Goal: Task Accomplishment & Management: Use online tool/utility

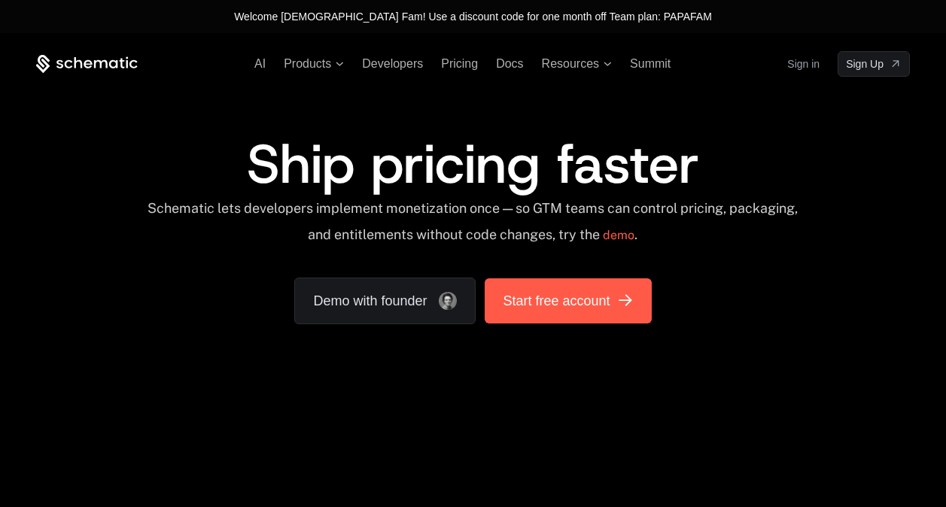
drag, startPoint x: 0, startPoint y: 0, endPoint x: 573, endPoint y: 297, distance: 645.0
click at [573, 297] on span "Start free account" at bounding box center [556, 301] width 107 height 21
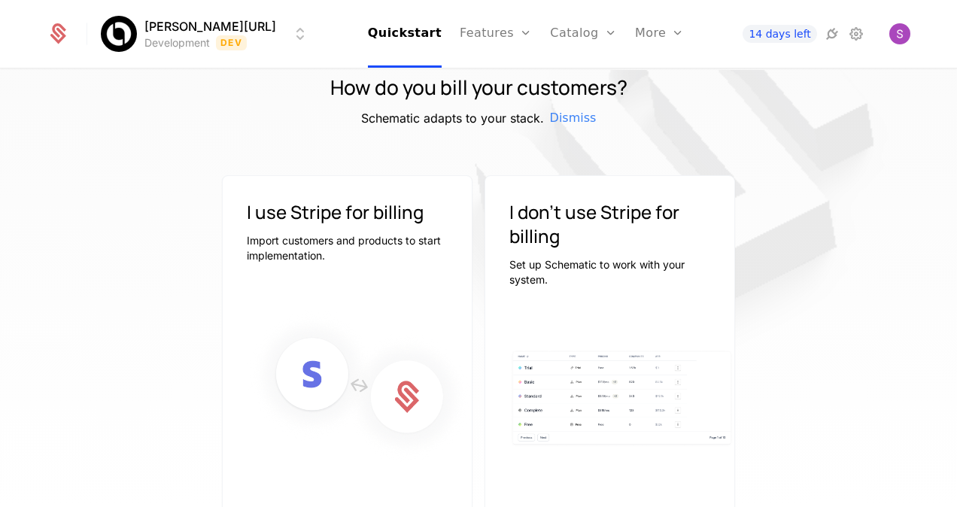
scroll to position [146, 0]
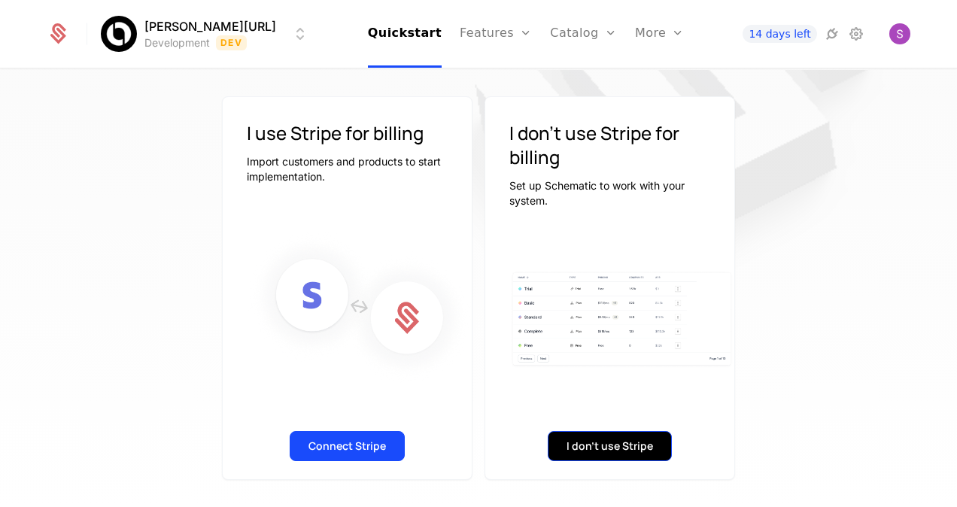
click at [626, 437] on button "I don't use Stripe" at bounding box center [610, 446] width 124 height 30
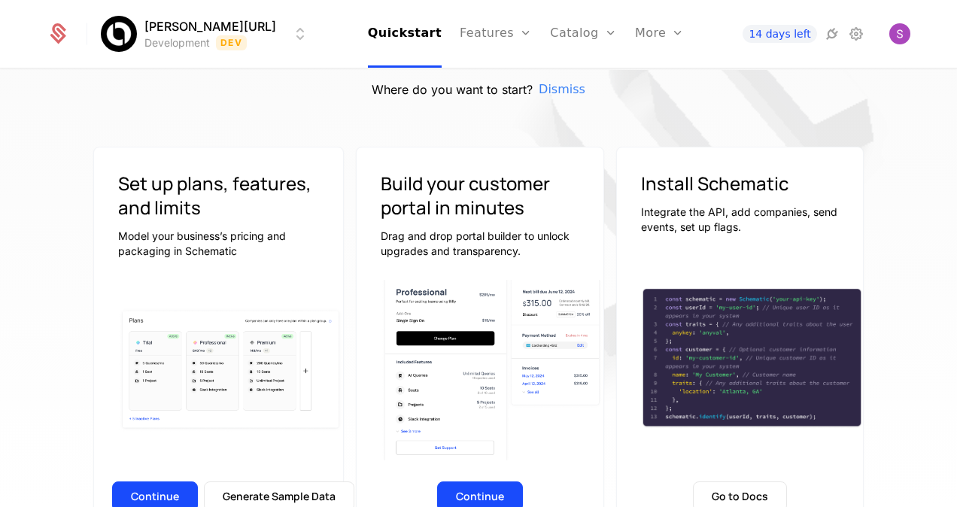
scroll to position [114, 0]
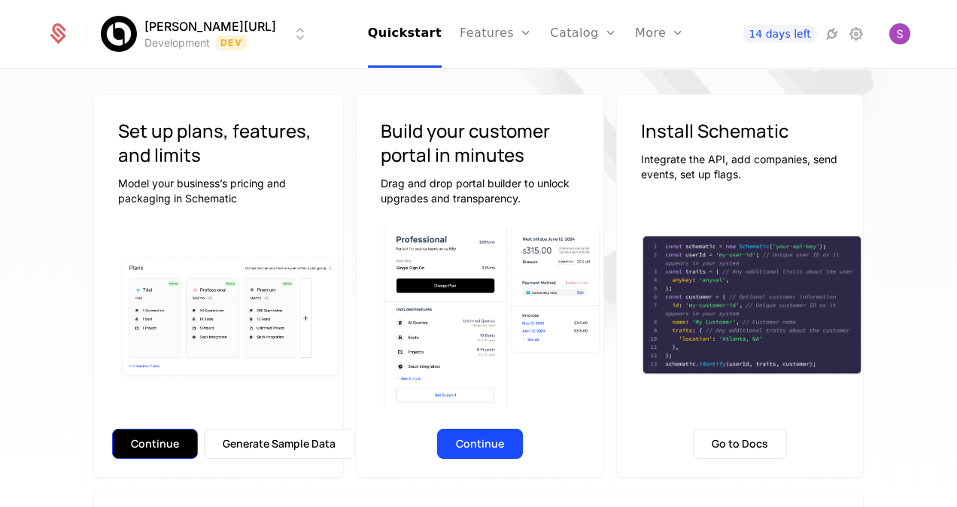
click at [172, 440] on button "Continue" at bounding box center [155, 444] width 86 height 30
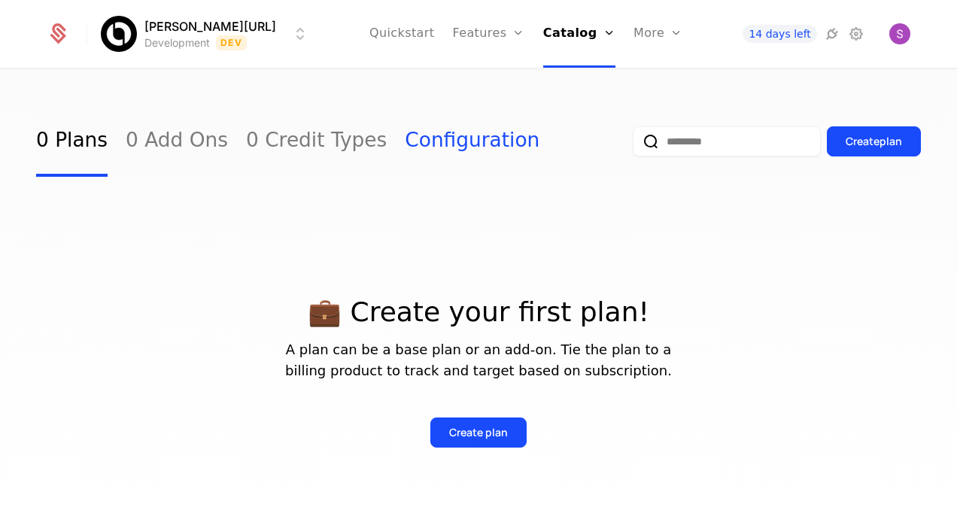
click at [446, 137] on link "Configuration" at bounding box center [472, 141] width 135 height 71
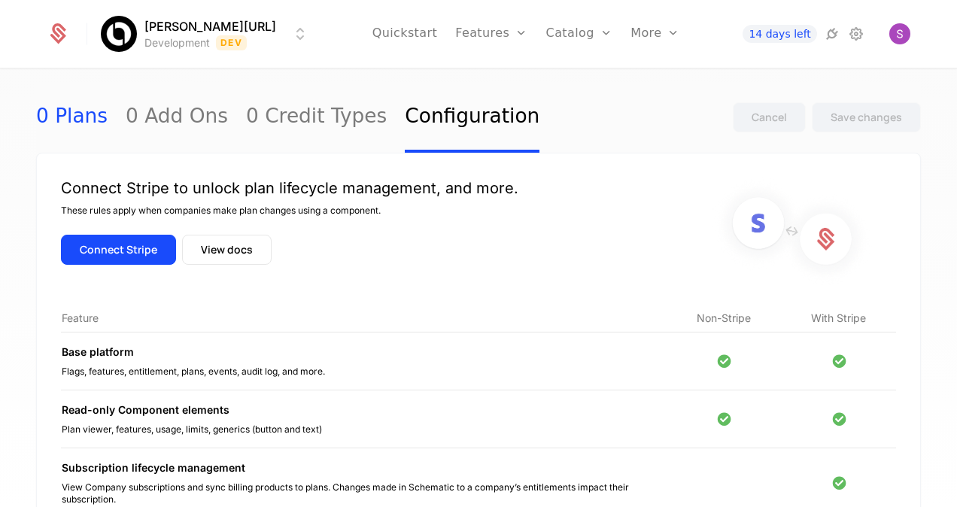
click at [39, 117] on link "0 Plans" at bounding box center [72, 117] width 72 height 71
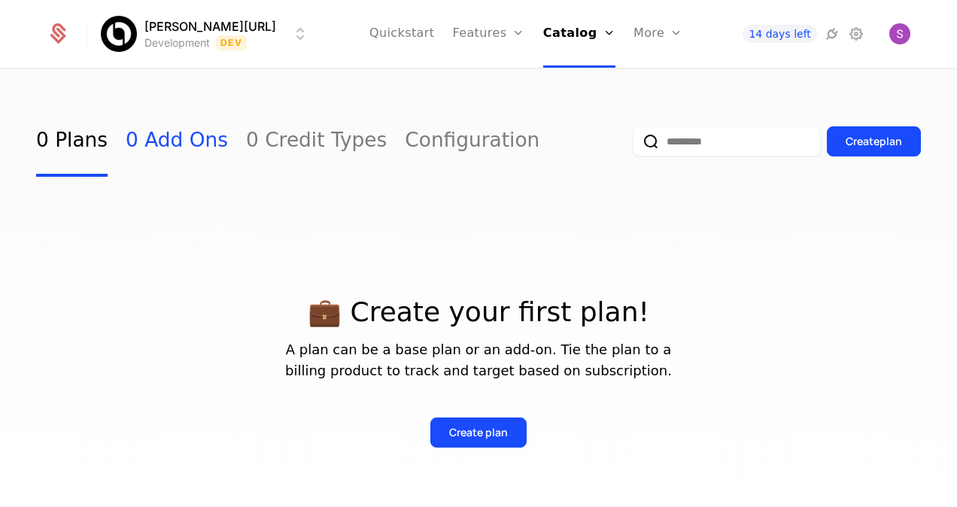
click at [157, 144] on link "0 Add Ons" at bounding box center [177, 141] width 102 height 71
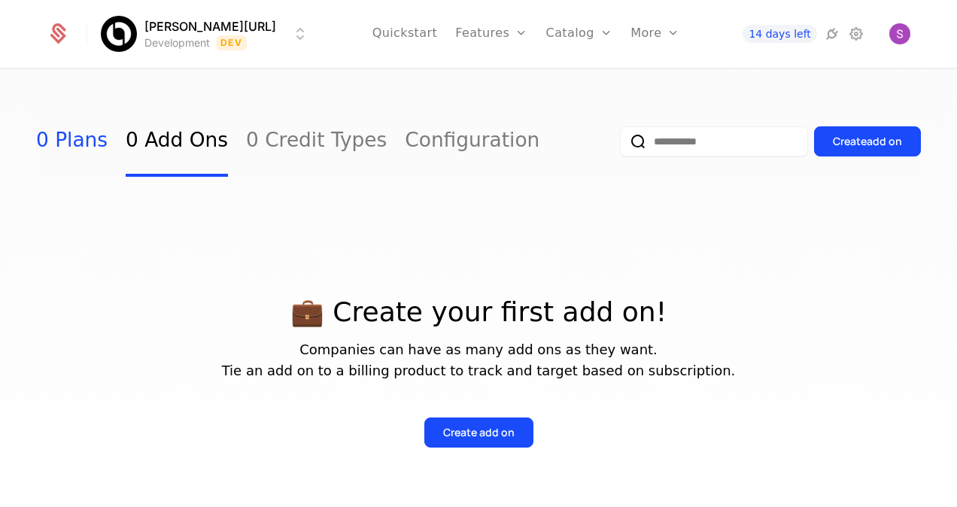
click at [36, 147] on link "0 Plans" at bounding box center [72, 141] width 72 height 71
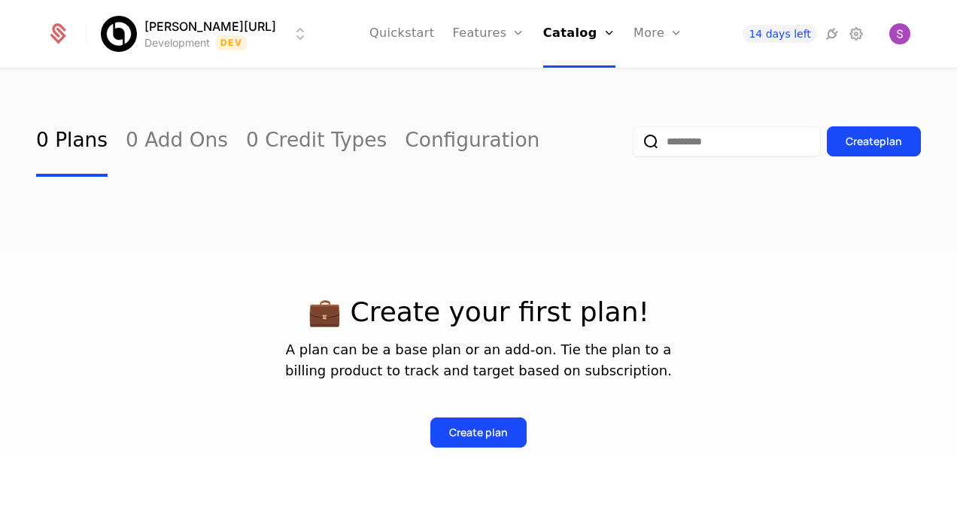
click at [36, 147] on link "0 Plans" at bounding box center [72, 141] width 72 height 71
